Goal: Task Accomplishment & Management: Complete application form

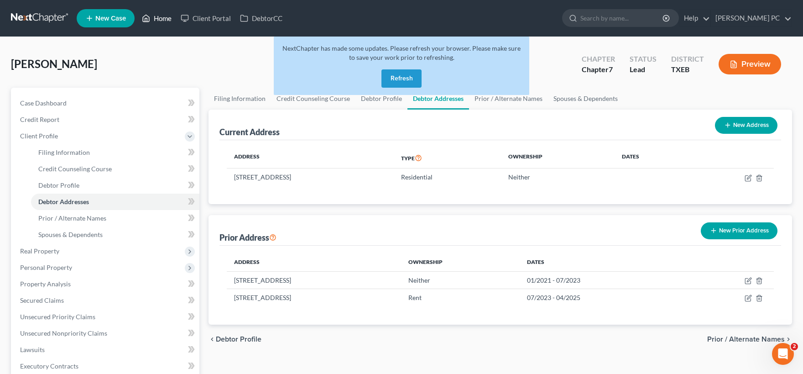
click at [164, 19] on link "Home" at bounding box center [156, 18] width 39 height 16
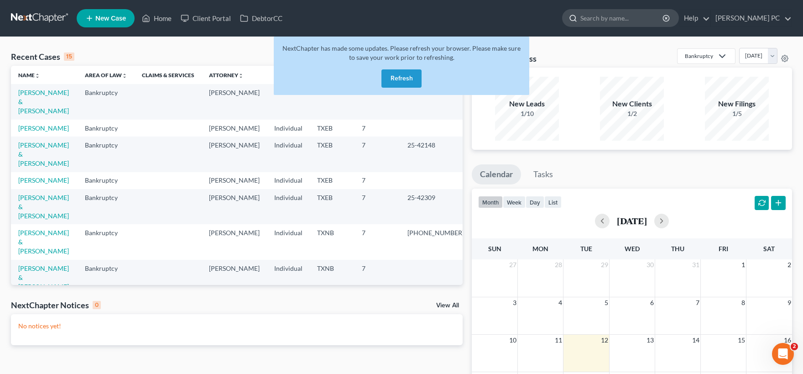
click at [606, 19] on input "search" at bounding box center [622, 18] width 84 height 17
type input "love"
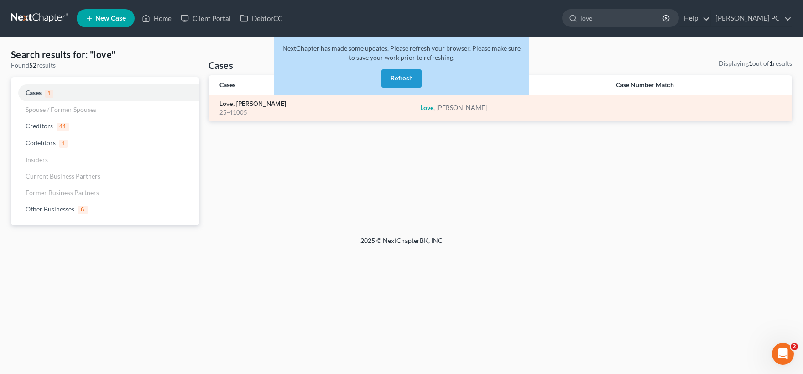
click at [236, 107] on link "Love, [PERSON_NAME]" at bounding box center [252, 104] width 67 height 6
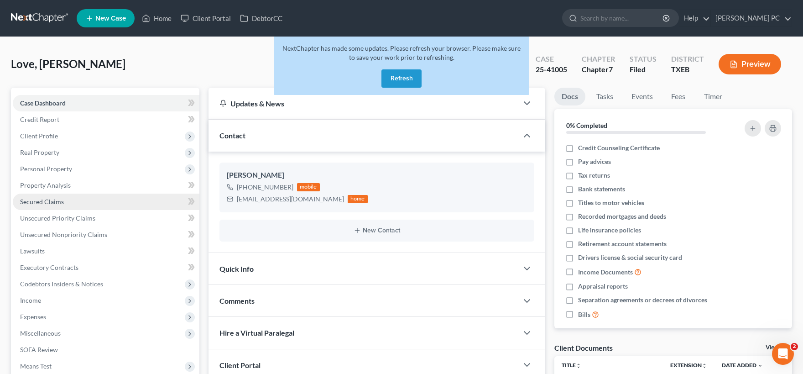
click at [52, 202] on span "Secured Claims" at bounding box center [42, 202] width 44 height 8
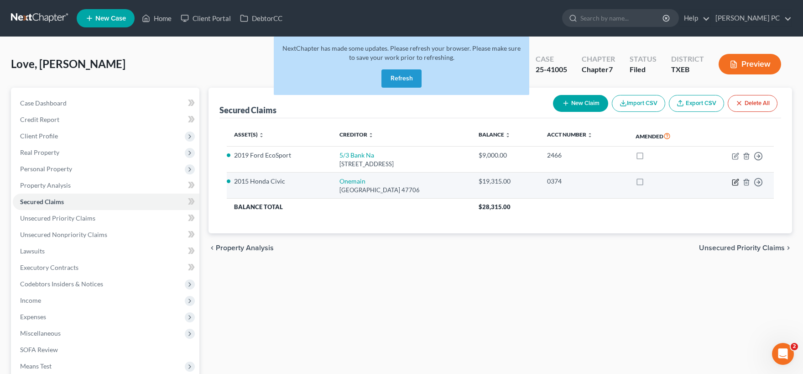
click at [735, 182] on icon "button" at bounding box center [735, 181] width 7 height 7
select select "15"
select select "0"
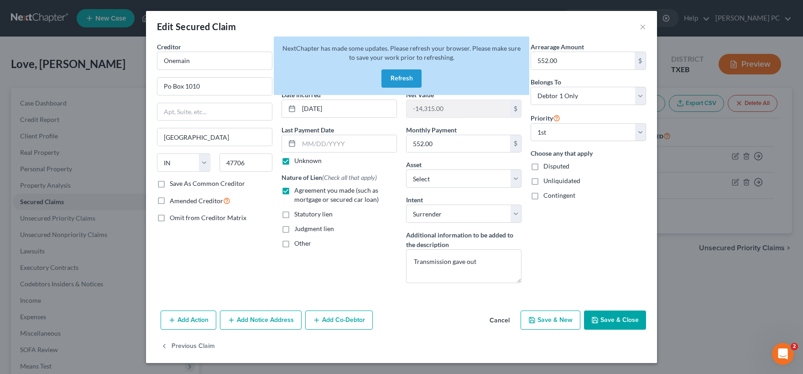
click at [496, 319] on button "Cancel" at bounding box center [499, 320] width 35 height 18
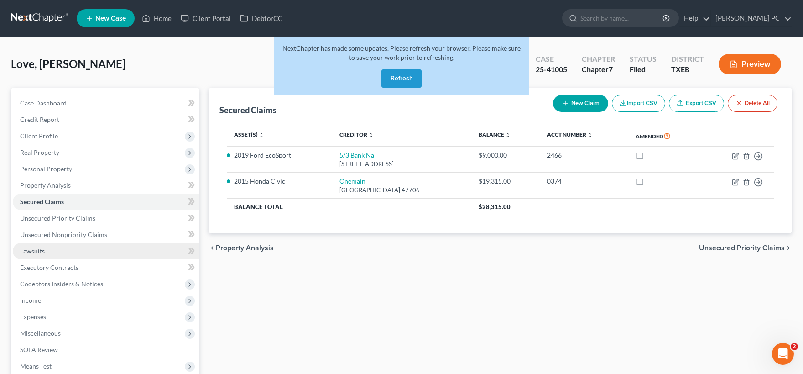
scroll to position [50, 0]
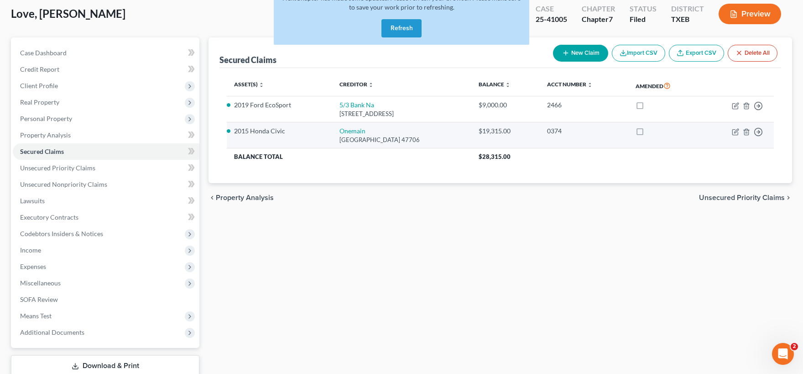
click at [374, 133] on td "[STREET_ADDRESS]" at bounding box center [402, 135] width 140 height 26
click at [732, 132] on icon "button" at bounding box center [734, 131] width 5 height 5
select select "15"
select select "10"
select select "0"
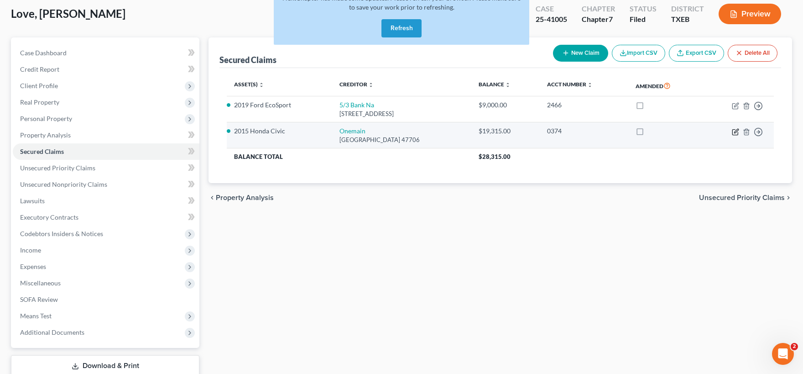
select select "0"
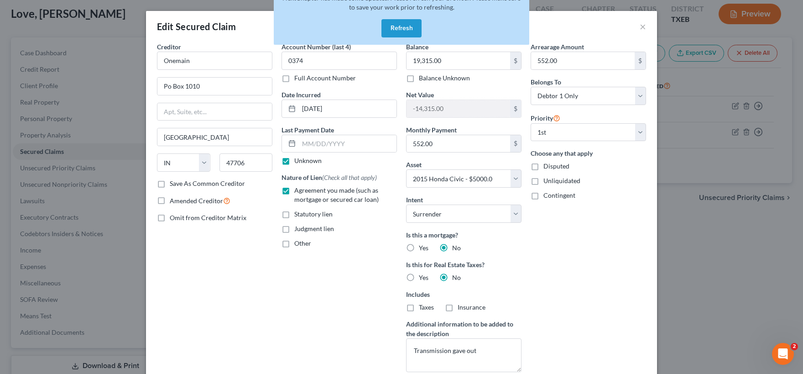
scroll to position [89, 0]
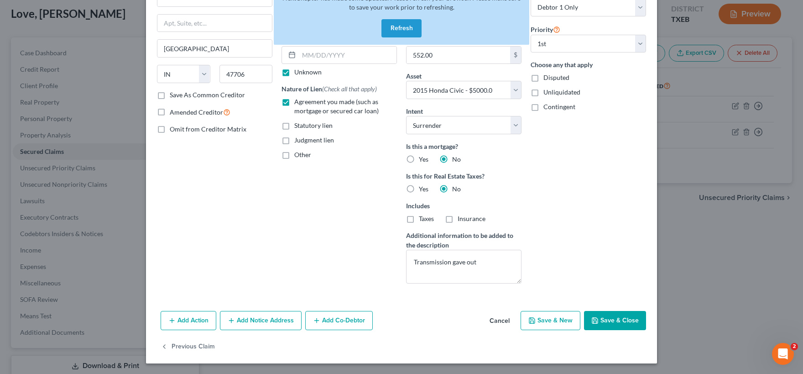
click at [502, 318] on button "Cancel" at bounding box center [499, 321] width 35 height 18
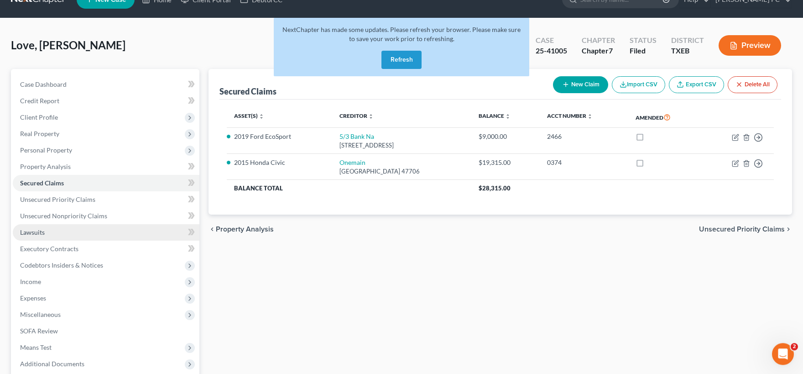
scroll to position [0, 0]
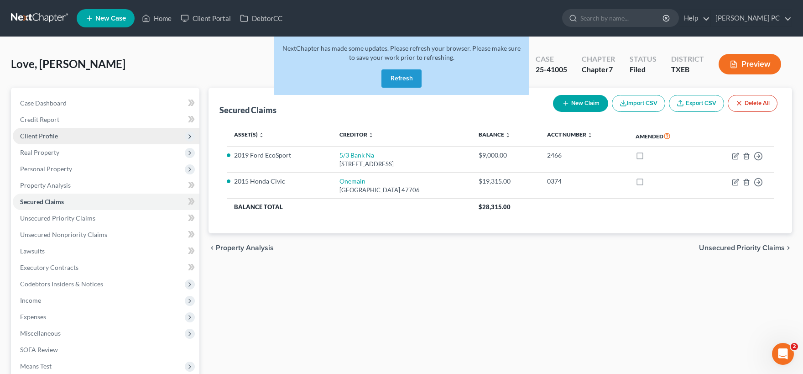
click at [48, 138] on span "Client Profile" at bounding box center [39, 136] width 38 height 8
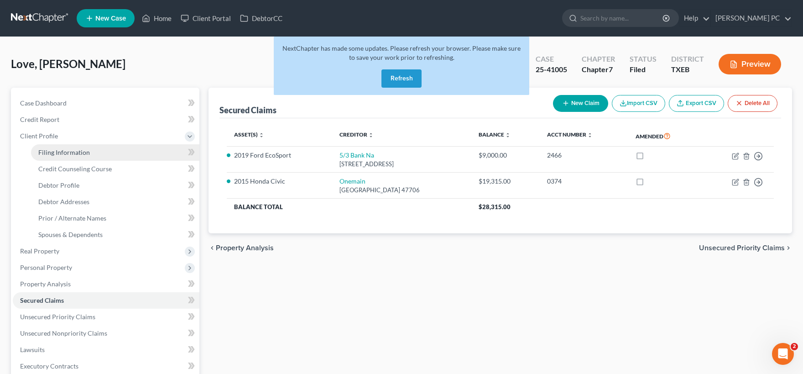
click at [63, 152] on span "Filing Information" at bounding box center [64, 152] width 52 height 8
select select "1"
select select "0"
select select "77"
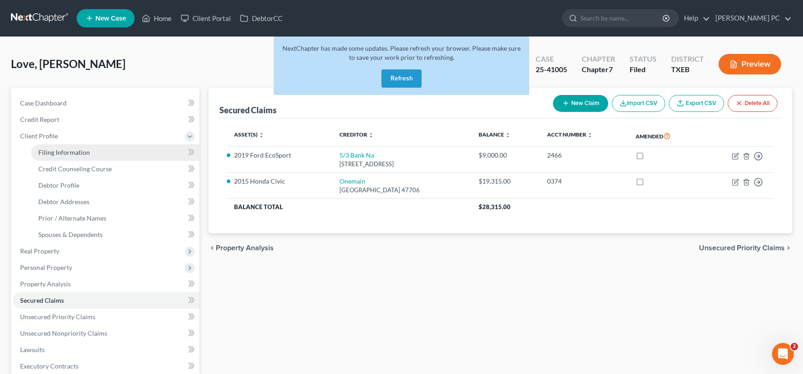
select select "1"
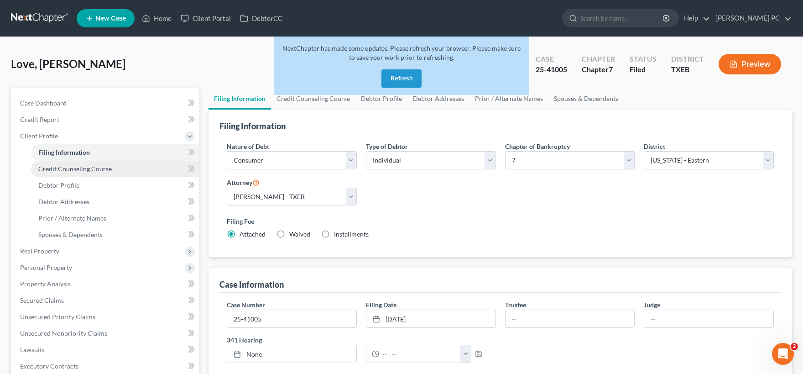
click at [88, 171] on span "Credit Counseling Course" at bounding box center [74, 169] width 73 height 8
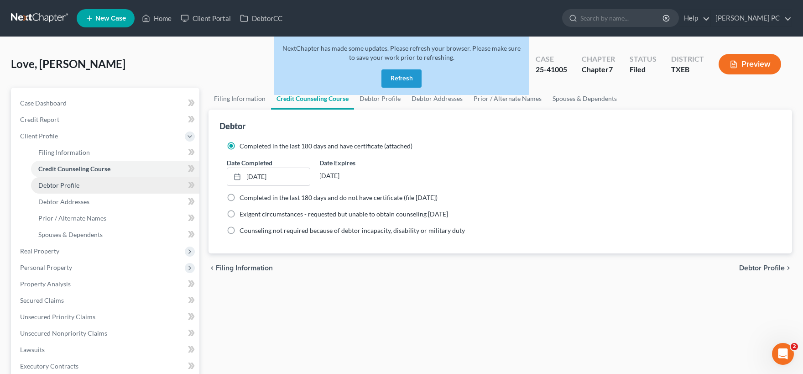
click at [78, 183] on span "Debtor Profile" at bounding box center [58, 185] width 41 height 8
select select "0"
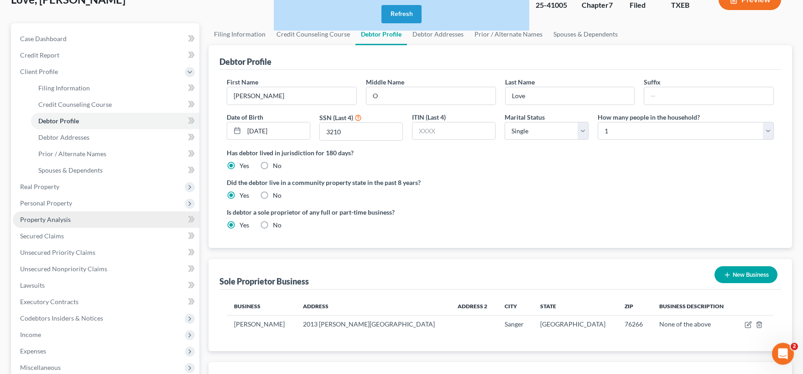
scroll to position [151, 0]
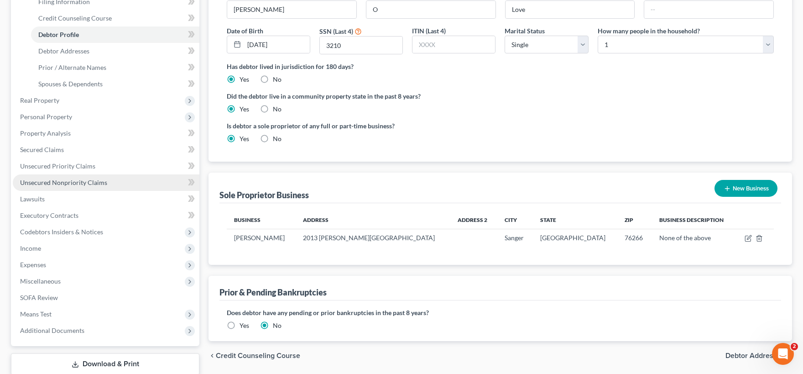
click at [69, 184] on span "Unsecured Nonpriority Claims" at bounding box center [63, 182] width 87 height 8
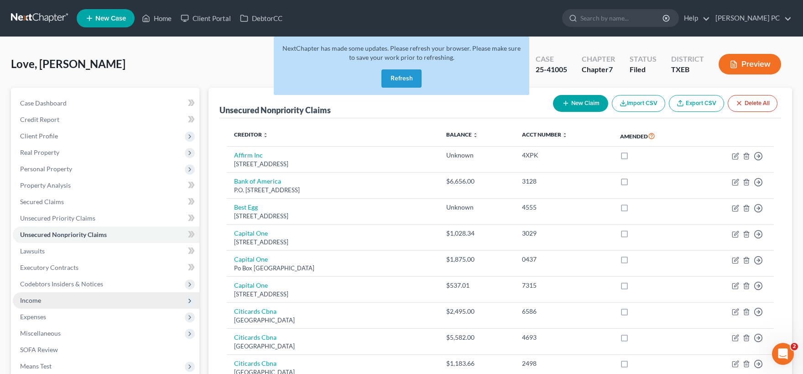
click at [55, 303] on span "Income" at bounding box center [106, 300] width 187 height 16
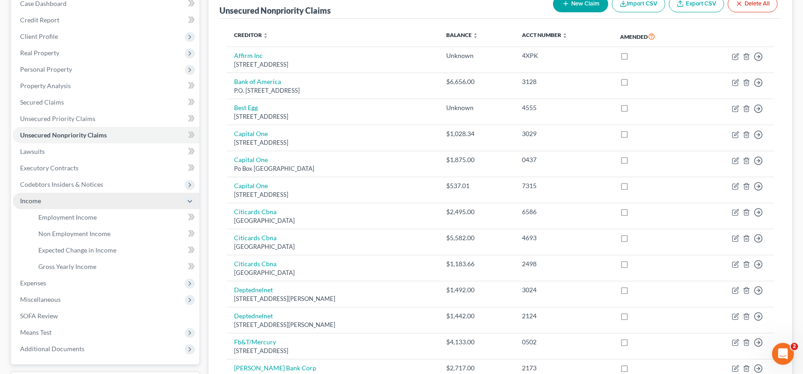
scroll to position [100, 0]
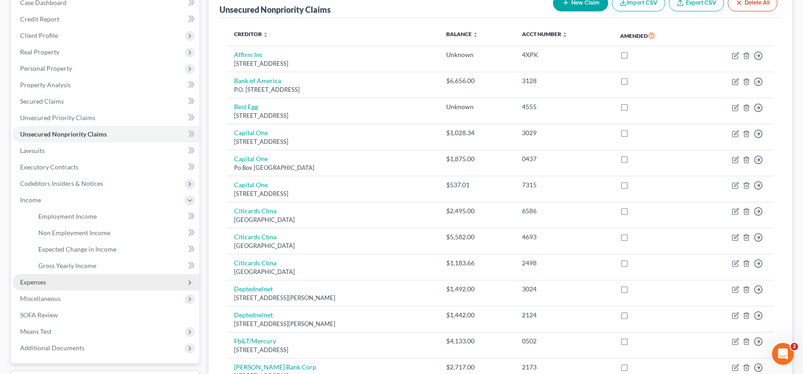
click at [61, 286] on span "Expenses" at bounding box center [106, 282] width 187 height 16
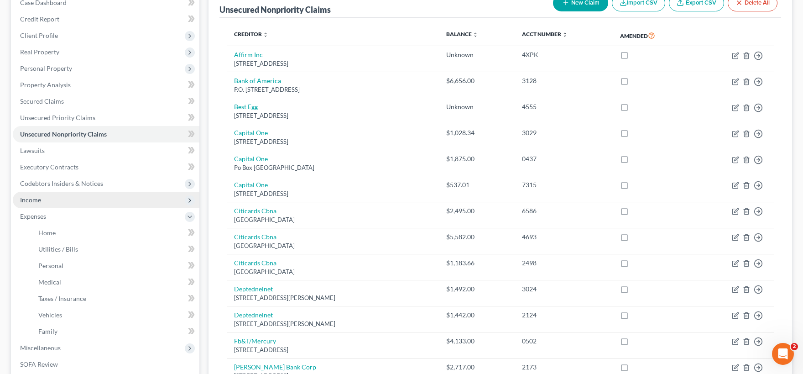
click at [66, 203] on span "Income" at bounding box center [106, 200] width 187 height 16
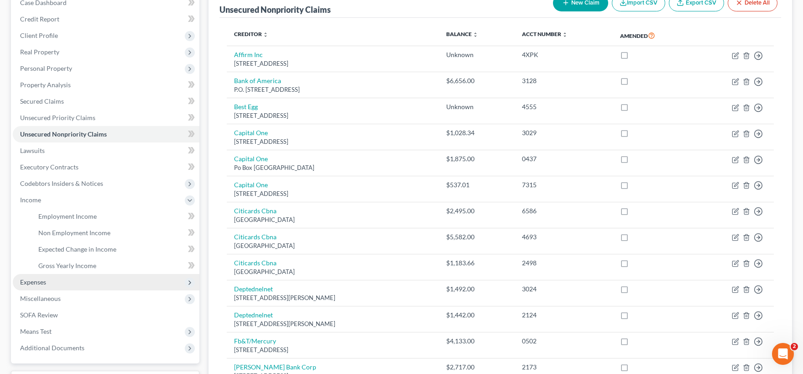
click at [57, 286] on span "Expenses" at bounding box center [106, 282] width 187 height 16
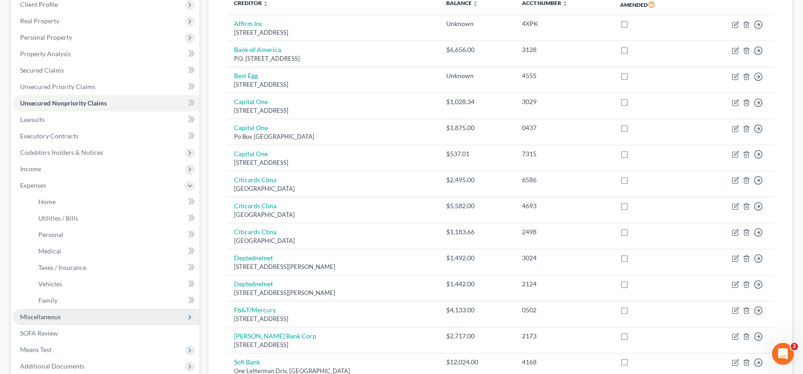
scroll to position [151, 0]
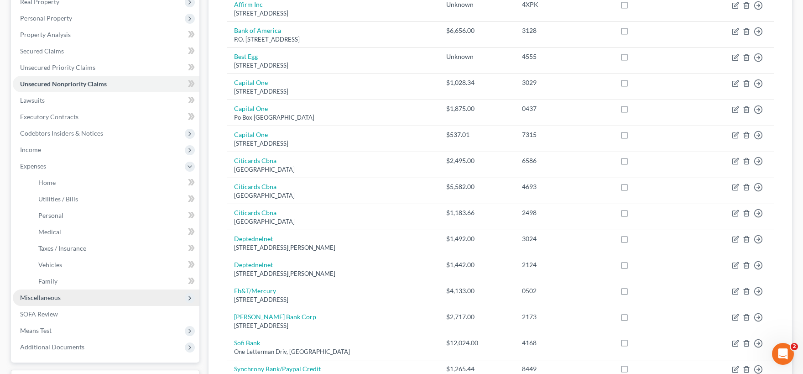
click at [81, 298] on span "Miscellaneous" at bounding box center [106, 297] width 187 height 16
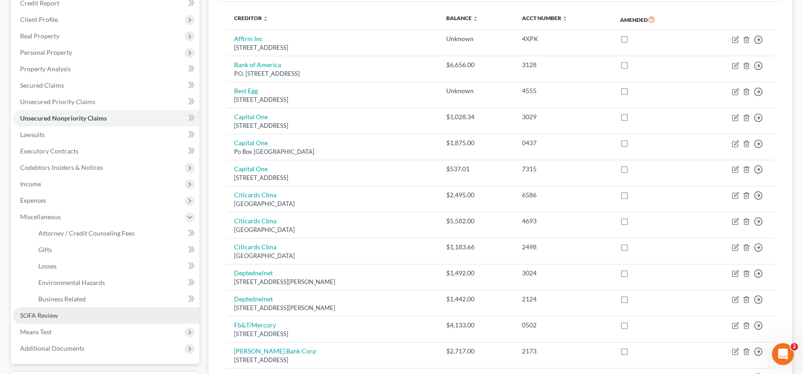
scroll to position [50, 0]
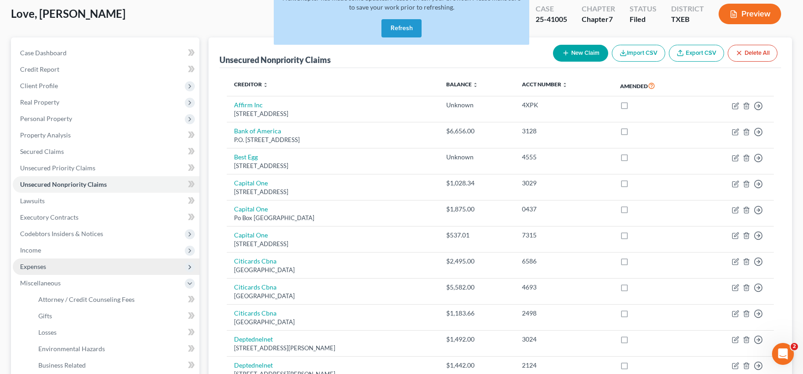
click at [46, 264] on span "Expenses" at bounding box center [33, 266] width 26 height 8
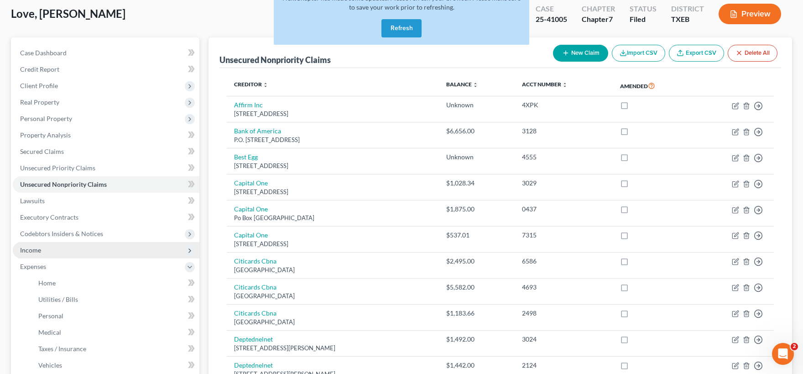
click at [49, 253] on span "Income" at bounding box center [106, 250] width 187 height 16
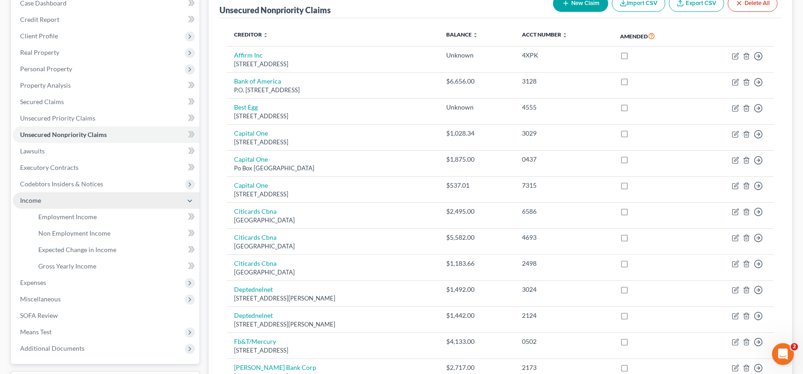
scroll to position [100, 0]
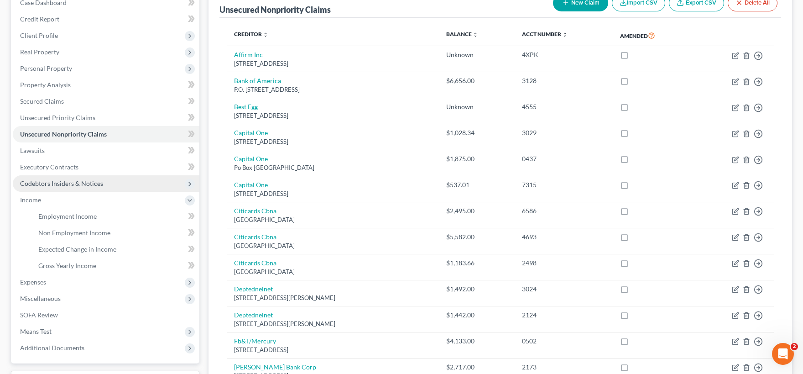
click at [73, 182] on span "Codebtors Insiders & Notices" at bounding box center [61, 183] width 83 height 8
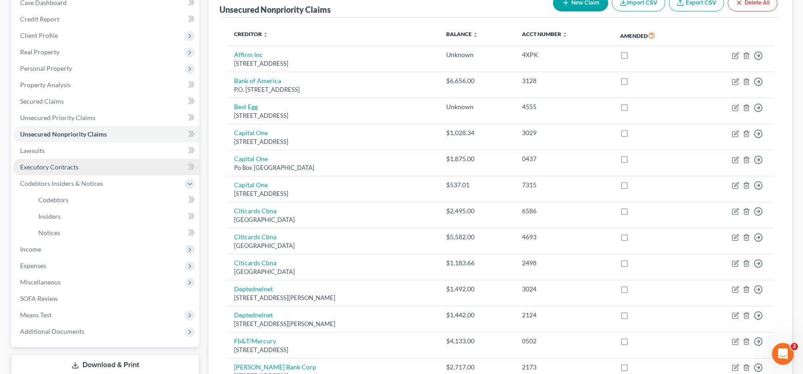
click at [69, 168] on span "Executory Contracts" at bounding box center [49, 167] width 58 height 8
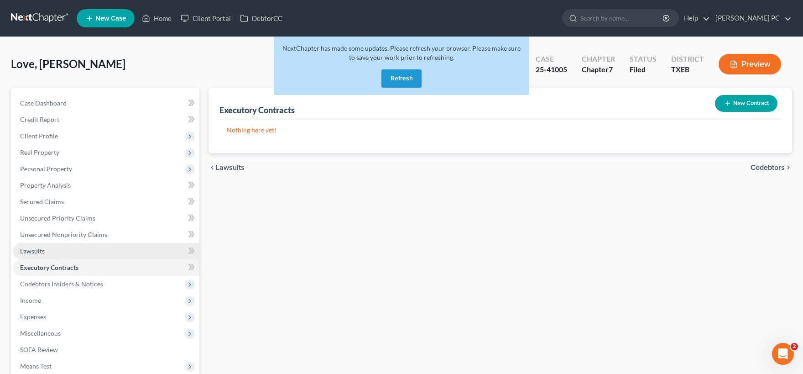
click at [39, 253] on span "Lawsuits" at bounding box center [32, 251] width 25 height 8
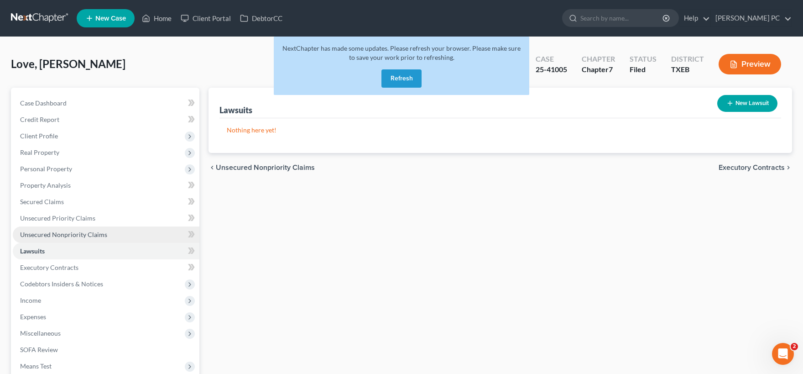
click at [45, 237] on span "Unsecured Nonpriority Claims" at bounding box center [63, 234] width 87 height 8
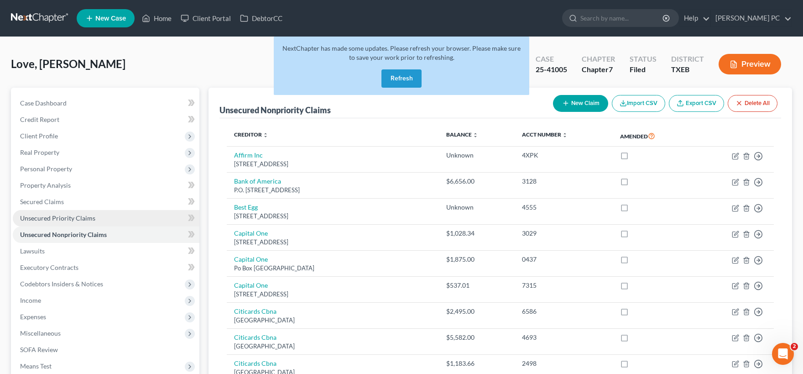
click at [55, 216] on span "Unsecured Priority Claims" at bounding box center [57, 218] width 75 height 8
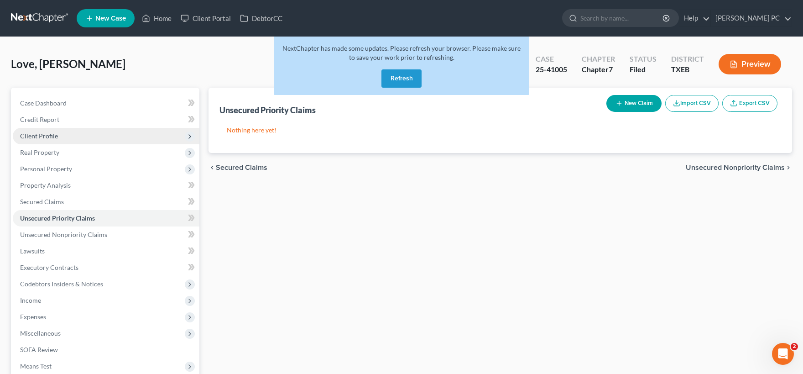
click at [68, 133] on span "Client Profile" at bounding box center [106, 136] width 187 height 16
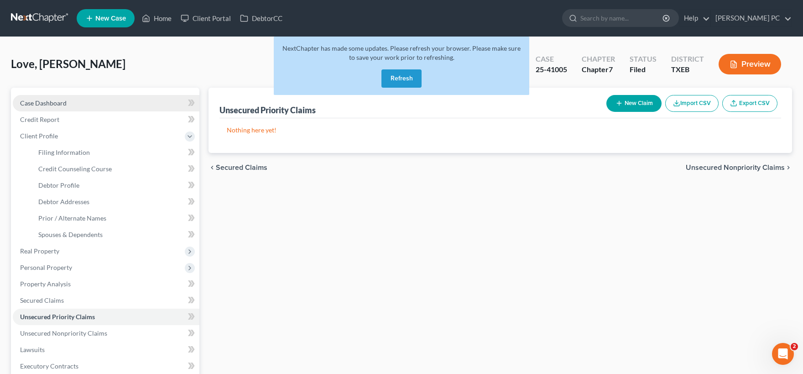
click at [71, 103] on link "Case Dashboard" at bounding box center [106, 103] width 187 height 16
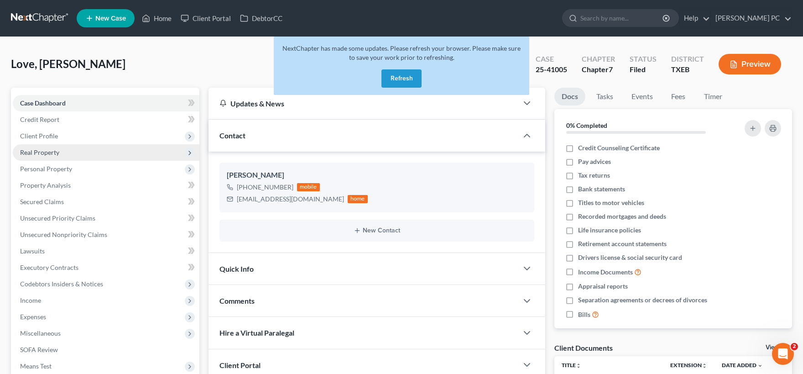
click at [51, 134] on span "Client Profile" at bounding box center [39, 136] width 38 height 8
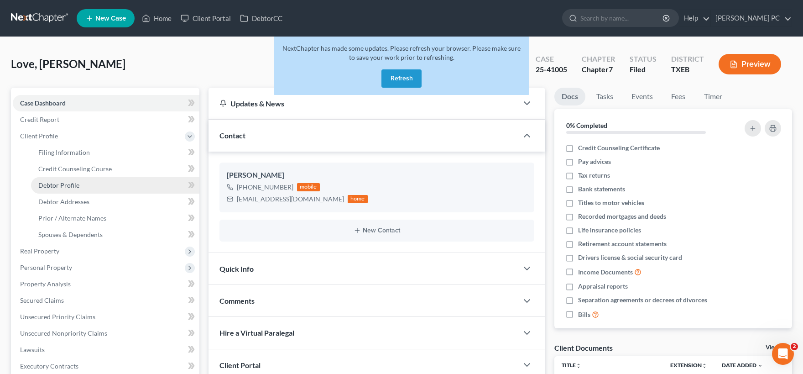
click at [66, 184] on span "Debtor Profile" at bounding box center [58, 185] width 41 height 8
select select "0"
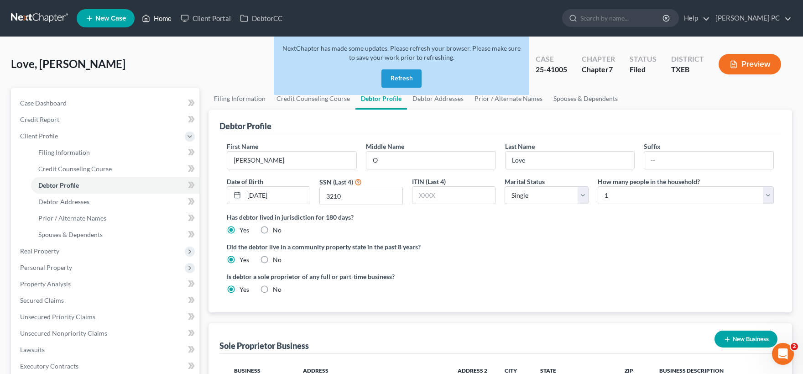
click at [160, 19] on link "Home" at bounding box center [156, 18] width 39 height 16
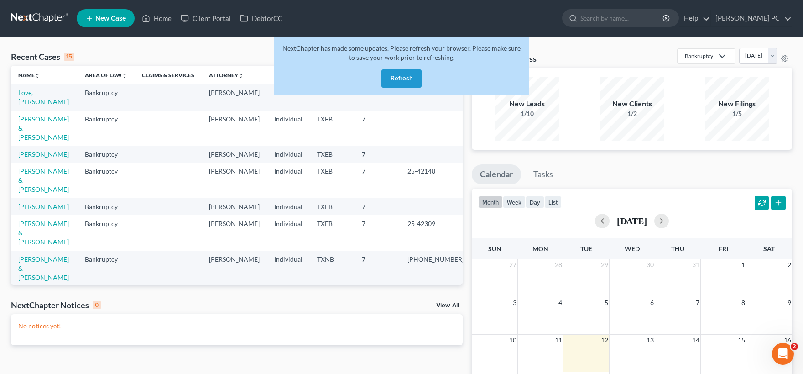
click at [402, 80] on button "Refresh" at bounding box center [401, 78] width 40 height 18
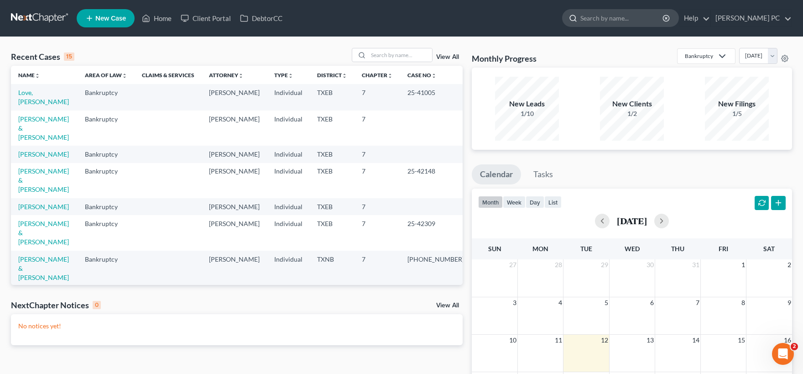
click at [593, 21] on input "search" at bounding box center [622, 18] width 84 height 17
type input "crain"
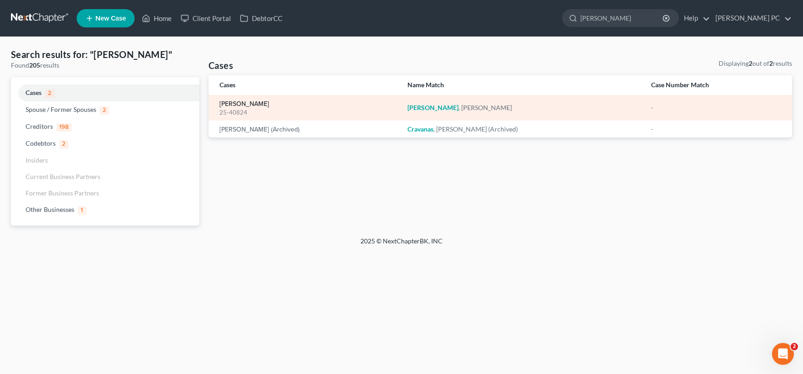
click at [239, 103] on link "Crain, Marcus" at bounding box center [244, 104] width 50 height 6
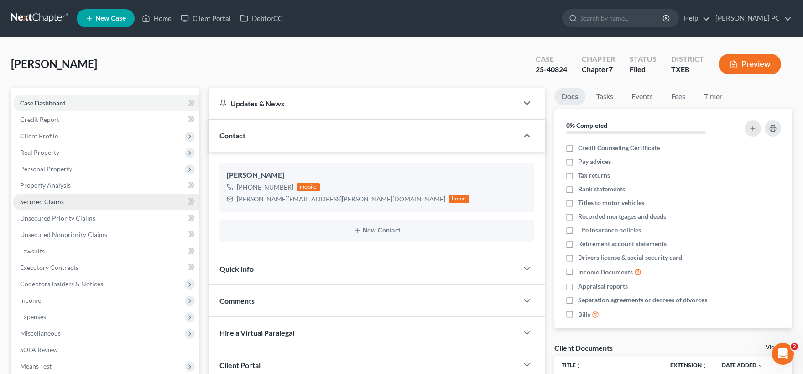
click at [58, 200] on span "Secured Claims" at bounding box center [42, 202] width 44 height 8
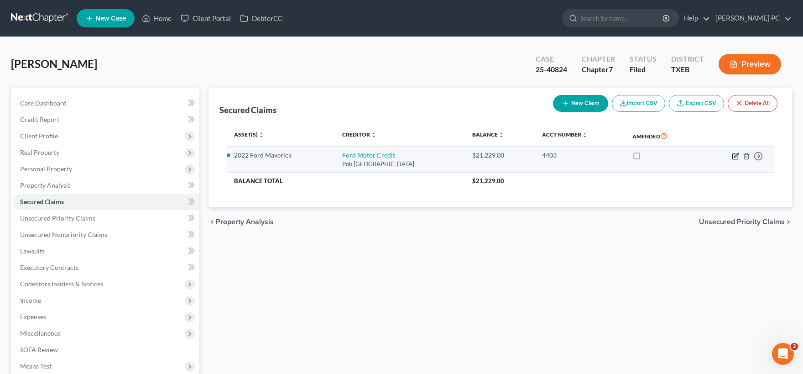
click at [735, 157] on icon "button" at bounding box center [736, 155] width 4 height 4
select select "30"
select select "0"
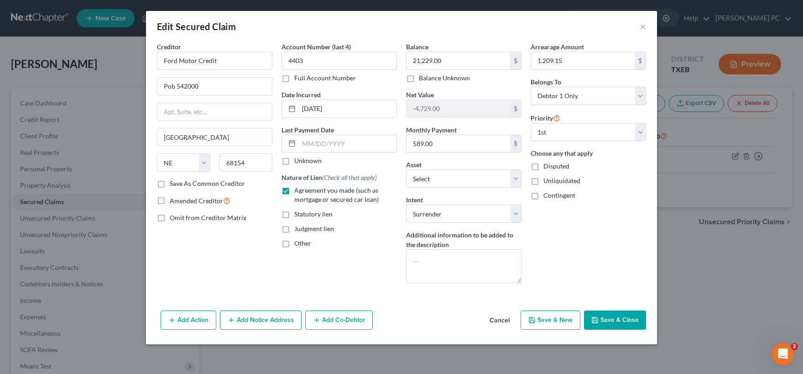
click at [505, 321] on button "Cancel" at bounding box center [499, 320] width 35 height 18
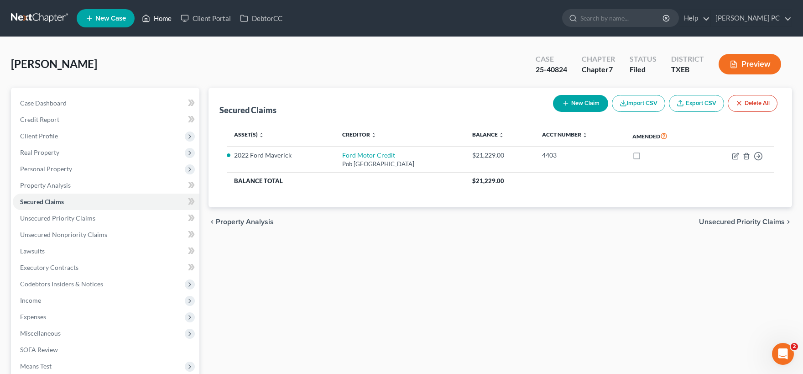
click at [159, 18] on link "Home" at bounding box center [156, 18] width 39 height 16
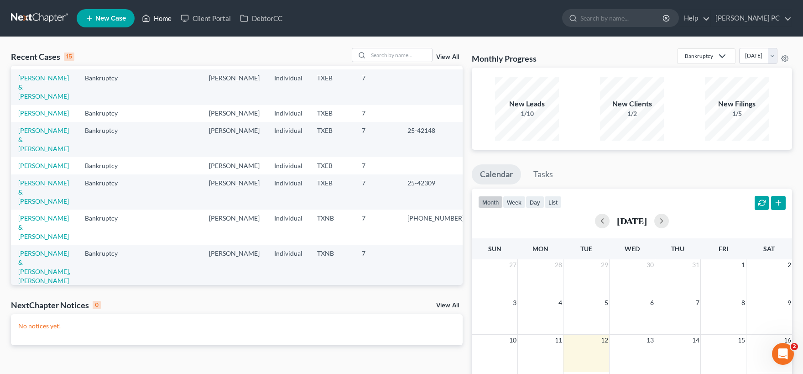
scroll to position [90, 0]
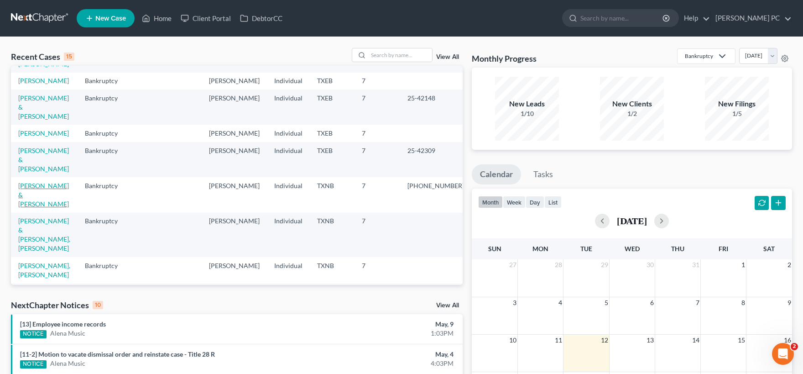
click at [62, 185] on link "[PERSON_NAME] & [PERSON_NAME]" at bounding box center [43, 195] width 51 height 26
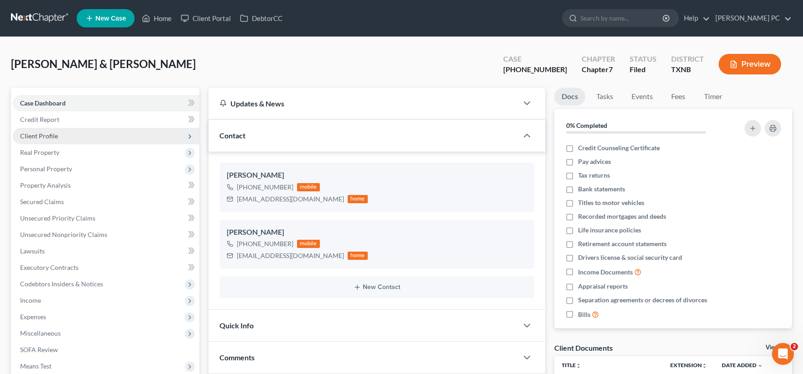
click at [46, 137] on span "Client Profile" at bounding box center [39, 136] width 38 height 8
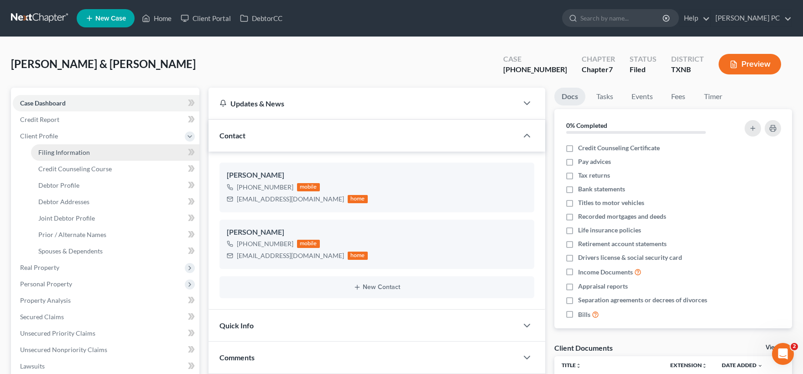
click at [68, 152] on span "Filing Information" at bounding box center [64, 152] width 52 height 8
select select "1"
select select "0"
select select "45"
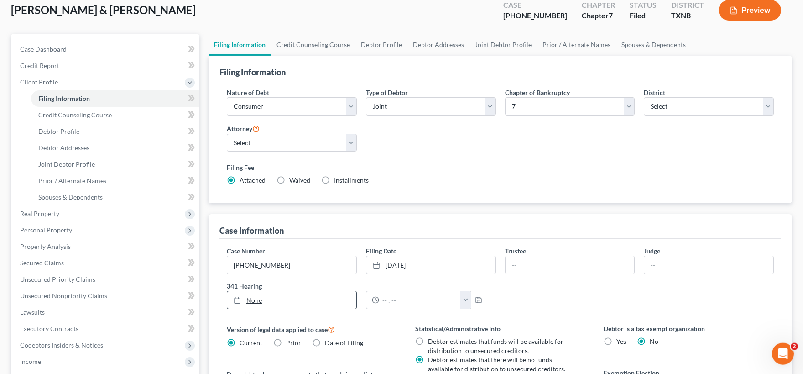
scroll to position [100, 0]
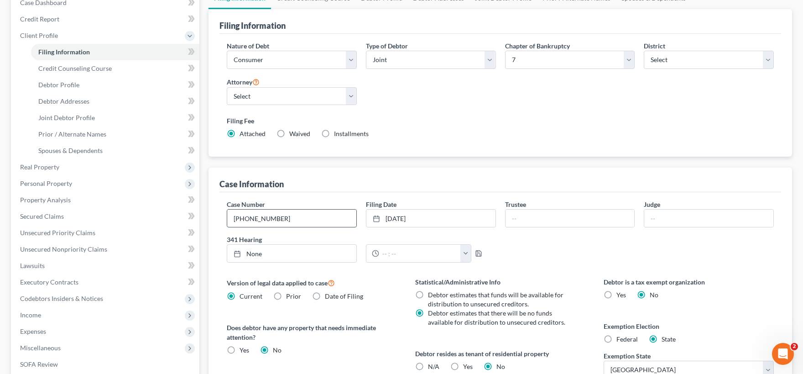
drag, startPoint x: 183, startPoint y: 212, endPoint x: 168, endPoint y: 210, distance: 15.1
click at [227, 210] on input "[PHONE_NUMBER]" at bounding box center [291, 217] width 129 height 17
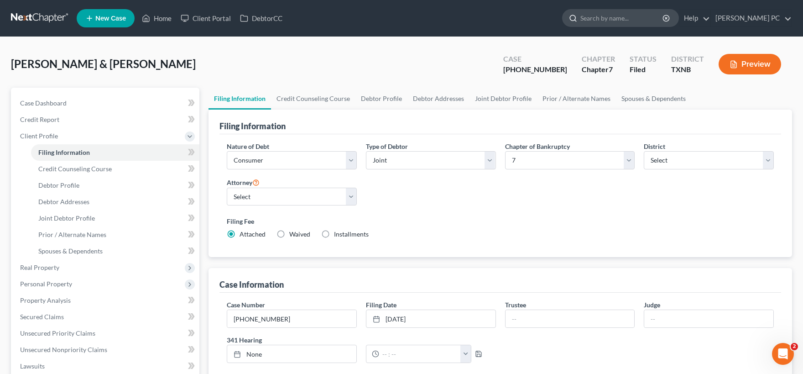
click at [592, 20] on input "search" at bounding box center [622, 18] width 84 height 17
type input "mosley"
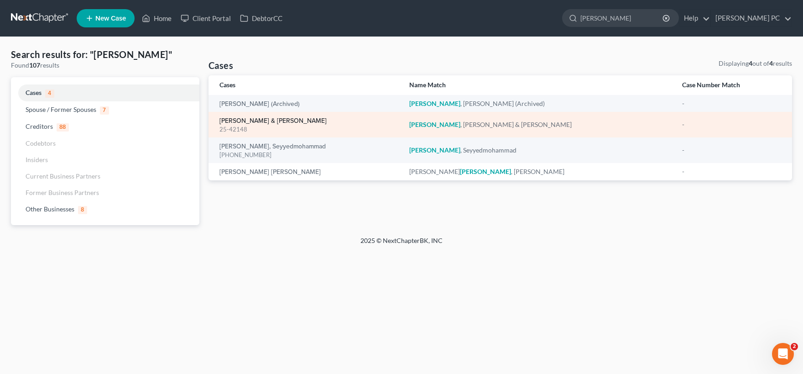
click at [245, 124] on link "[PERSON_NAME] & [PERSON_NAME]" at bounding box center [272, 121] width 107 height 6
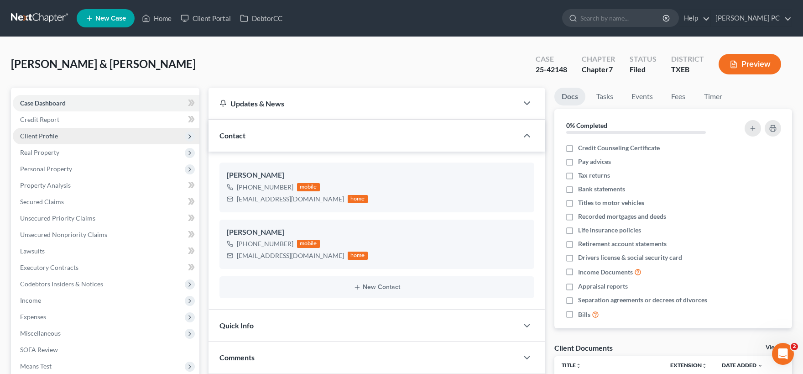
click at [73, 132] on span "Client Profile" at bounding box center [106, 136] width 187 height 16
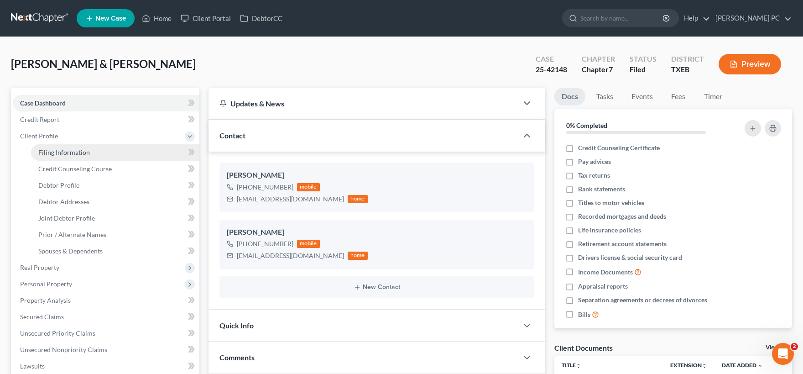
click at [77, 151] on span "Filing Information" at bounding box center [64, 152] width 52 height 8
select select "1"
select select "0"
select select "77"
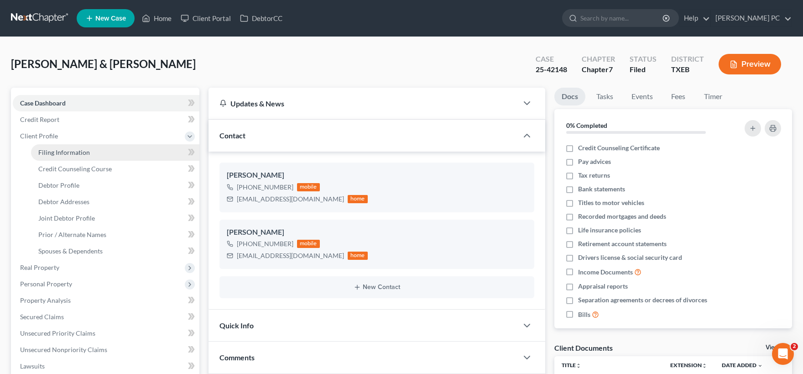
select select "1"
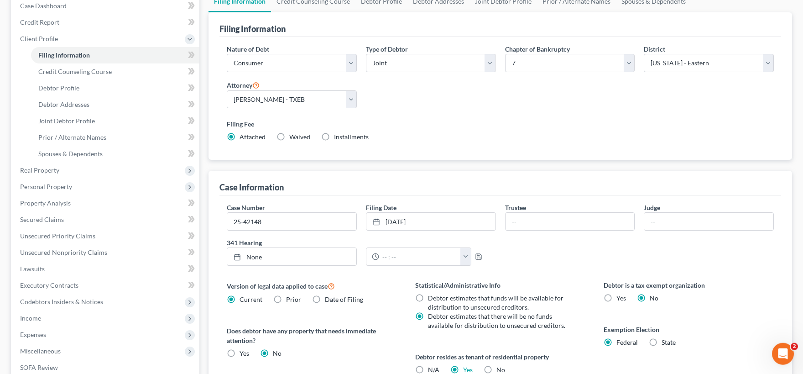
scroll to position [100, 0]
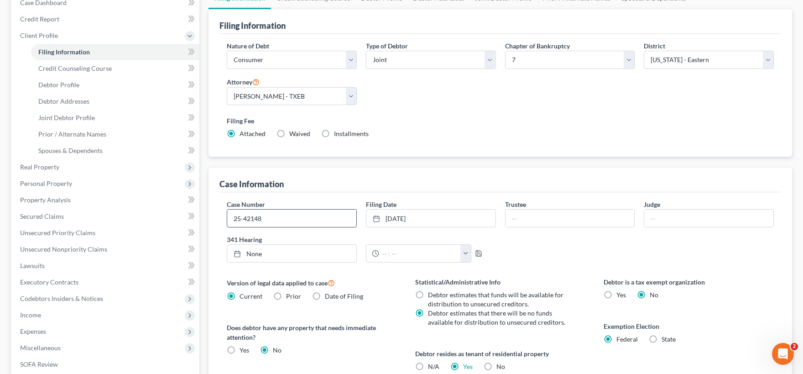
drag, startPoint x: 273, startPoint y: 218, endPoint x: 204, endPoint y: 214, distance: 69.1
click at [227, 214] on input "25-42148" at bounding box center [291, 217] width 129 height 17
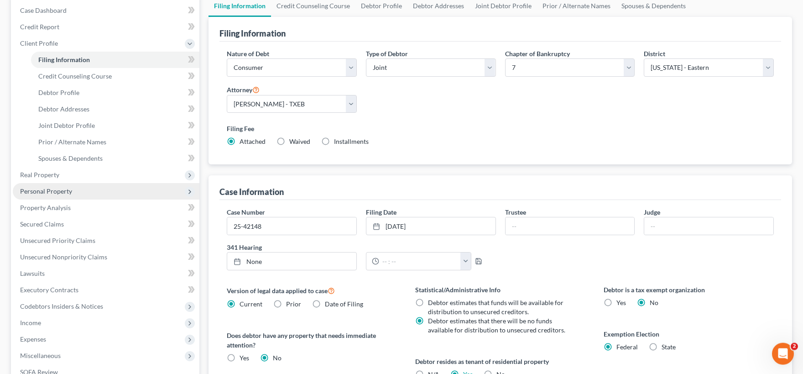
scroll to position [151, 0]
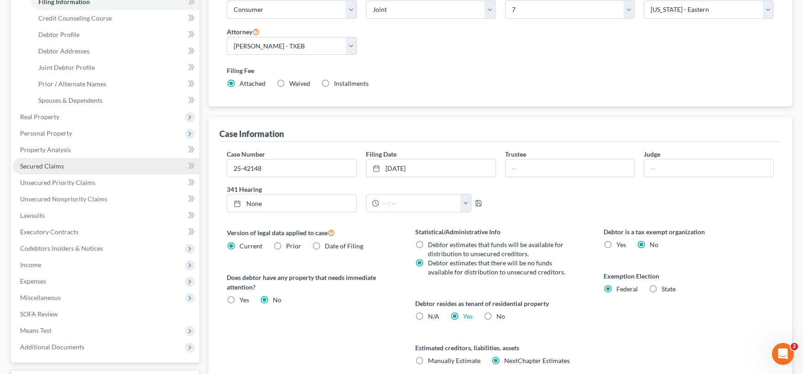
click at [61, 167] on span "Secured Claims" at bounding box center [42, 166] width 44 height 8
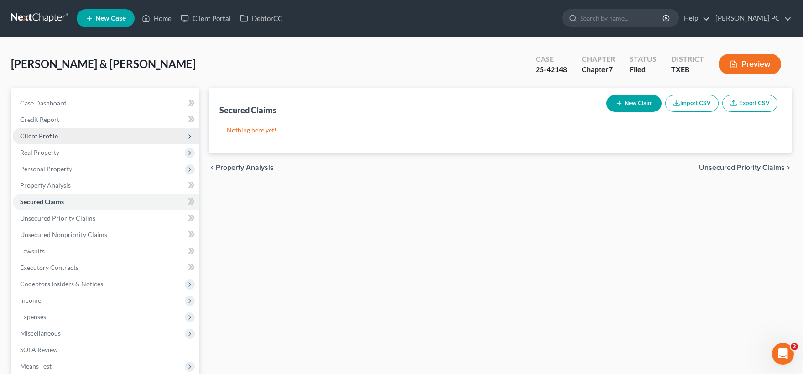
click at [51, 137] on span "Client Profile" at bounding box center [39, 136] width 38 height 8
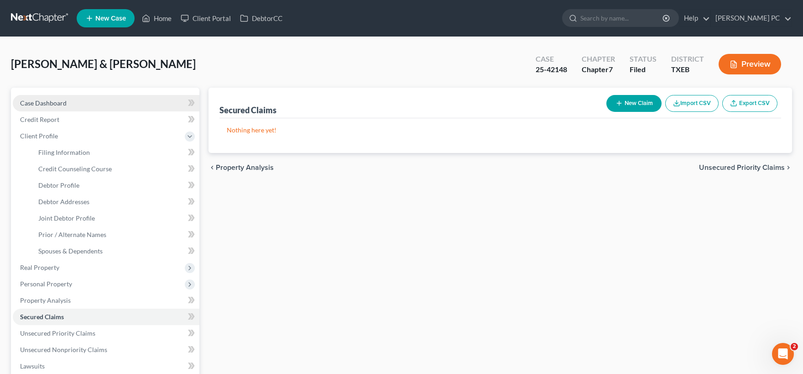
click at [62, 104] on span "Case Dashboard" at bounding box center [43, 103] width 47 height 8
